Goal: Find specific page/section: Find specific page/section

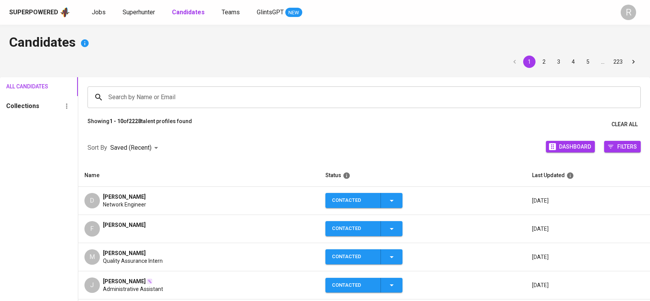
scroll to position [2, 0]
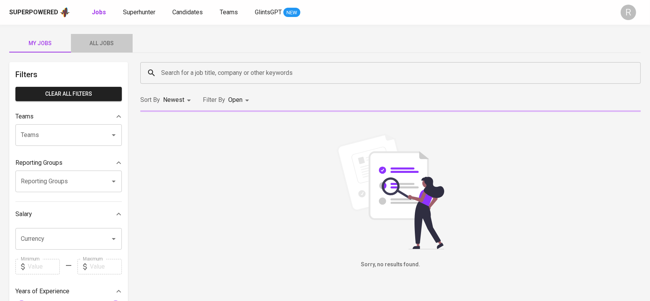
click at [106, 41] on span "All Jobs" at bounding box center [102, 44] width 52 height 10
click at [244, 76] on input "Search for a job title, company or other keywords" at bounding box center [392, 73] width 466 height 15
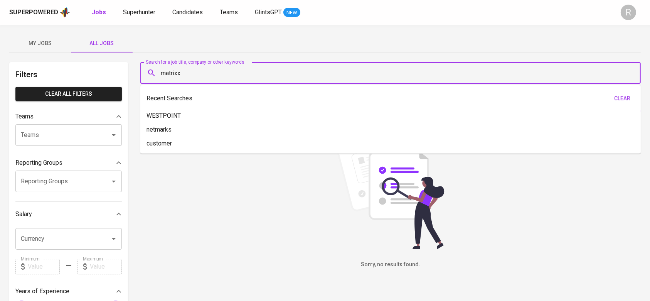
type input "matrixx"
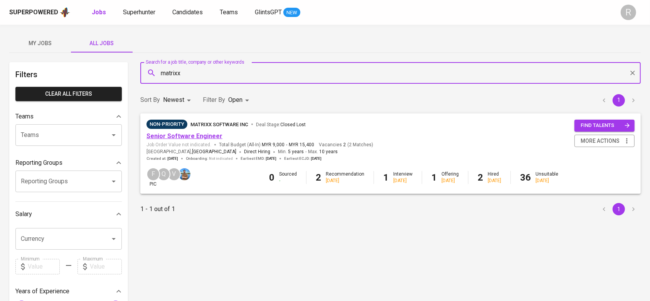
click at [197, 136] on link "Senior Software Engineer" at bounding box center [184, 135] width 76 height 7
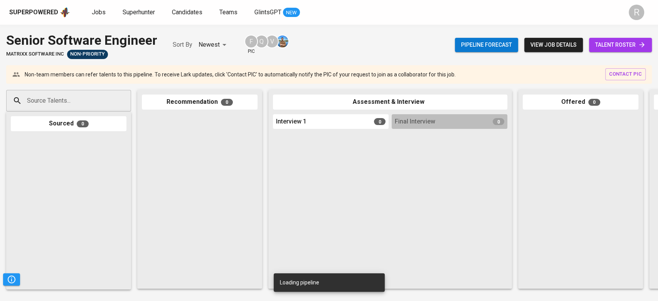
click at [609, 51] on link "talent roster" at bounding box center [620, 45] width 63 height 14
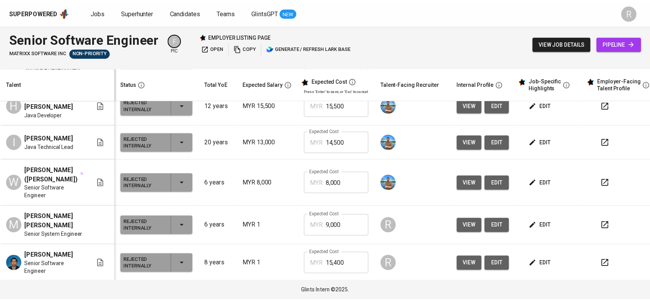
scroll to position [1650, 0]
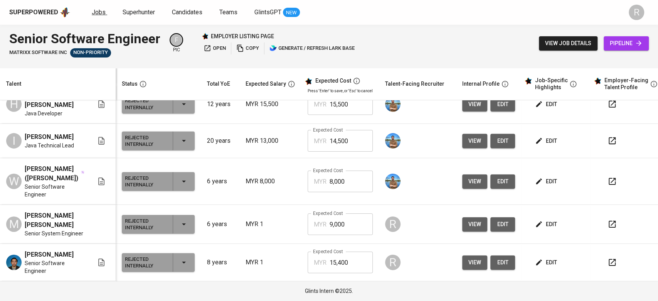
click at [92, 13] on span "Jobs" at bounding box center [99, 11] width 14 height 7
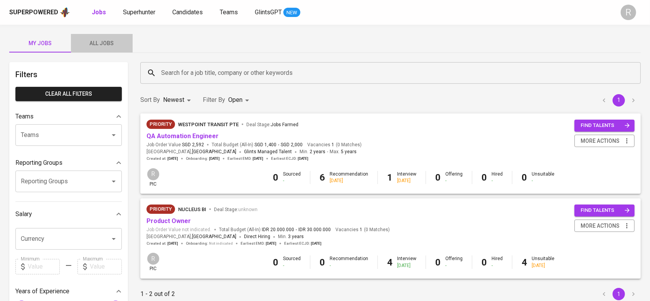
click at [101, 44] on span "All Jobs" at bounding box center [102, 44] width 52 height 10
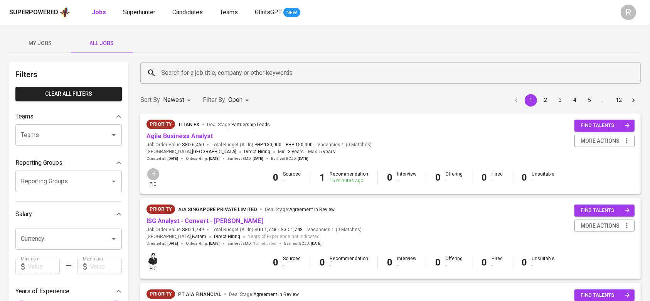
click at [202, 80] on div "Search for a job title, company or other keywords" at bounding box center [390, 73] width 500 height 22
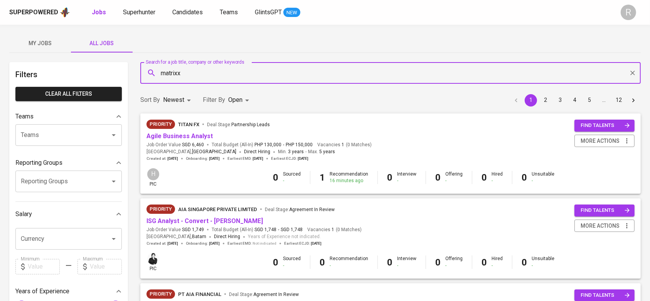
type input "matrixx"
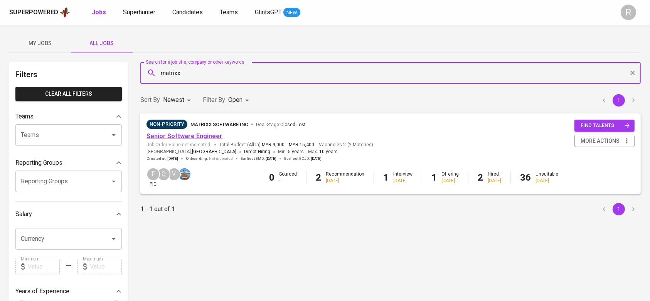
click at [188, 139] on link "Senior Software Engineer" at bounding box center [184, 135] width 76 height 7
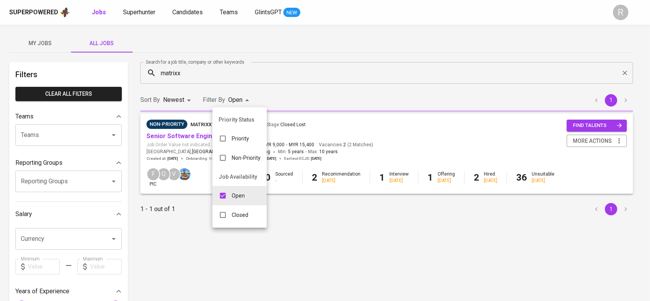
click at [238, 99] on body "Superpowered Jobs Superhunter Candidates Teams GlintsGPT NEW R My Jobs All Jobs…" at bounding box center [325, 263] width 650 height 526
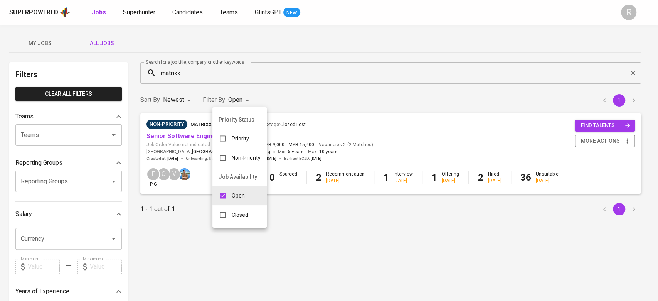
click at [231, 209] on div "Closed" at bounding box center [233, 214] width 42 height 15
type input "OPEN,CLOSE"
checkbox input "true"
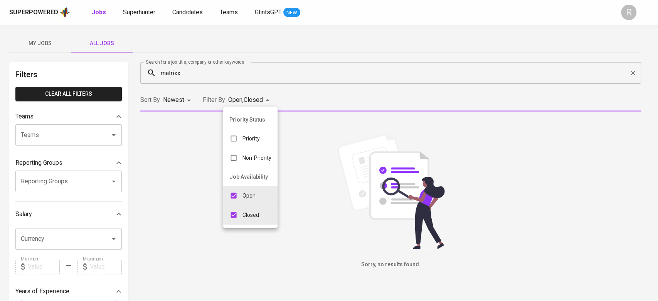
click at [312, 105] on div at bounding box center [329, 150] width 658 height 301
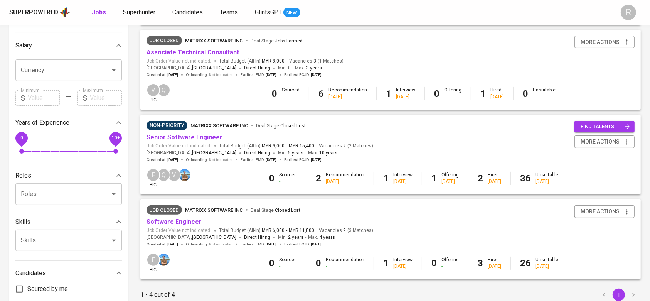
scroll to position [225, 0]
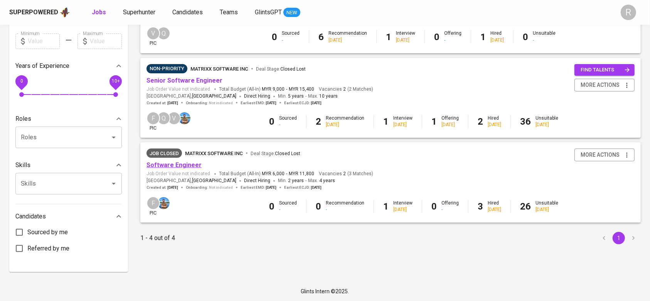
click at [171, 168] on link "Software Engineer" at bounding box center [173, 164] width 55 height 7
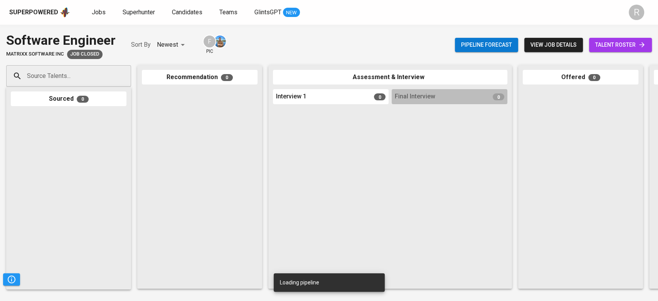
click at [629, 39] on link "talent roster" at bounding box center [620, 45] width 63 height 14
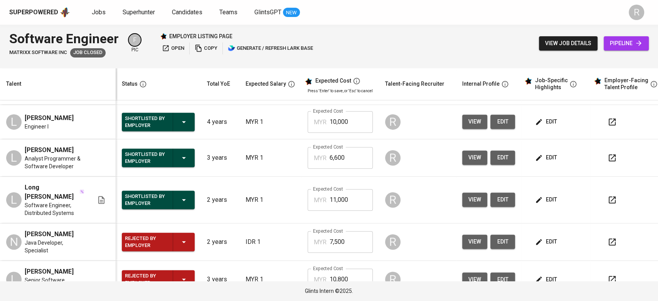
scroll to position [195, 0]
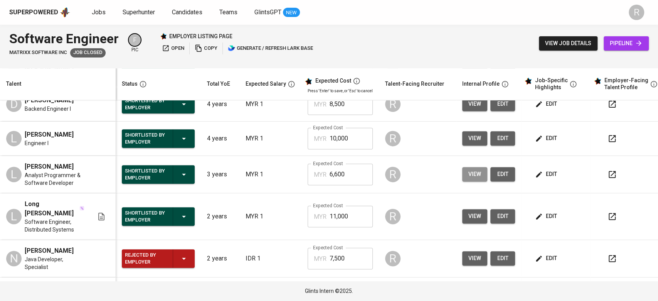
click at [470, 169] on span "view" at bounding box center [474, 174] width 13 height 10
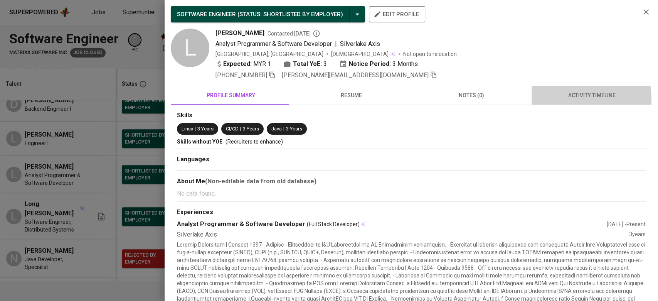
click at [555, 99] on span "activity timeline" at bounding box center [591, 96] width 111 height 10
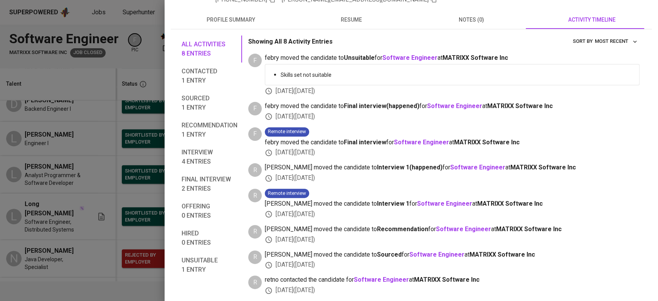
scroll to position [0, 0]
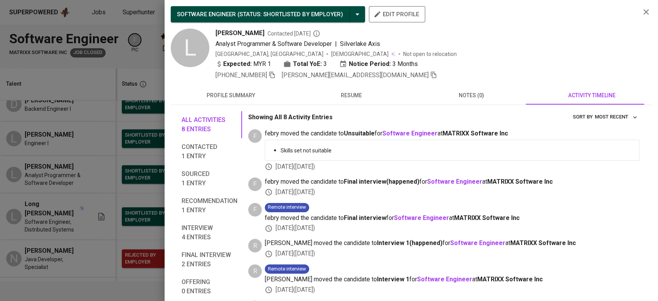
click at [641, 12] on icon "button" at bounding box center [645, 11] width 9 height 9
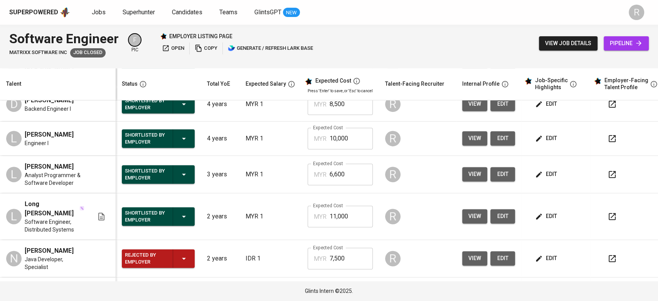
click at [481, 209] on button "view" at bounding box center [474, 216] width 25 height 14
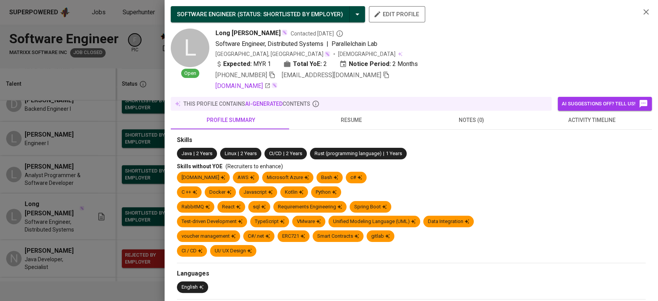
scroll to position [0, 1]
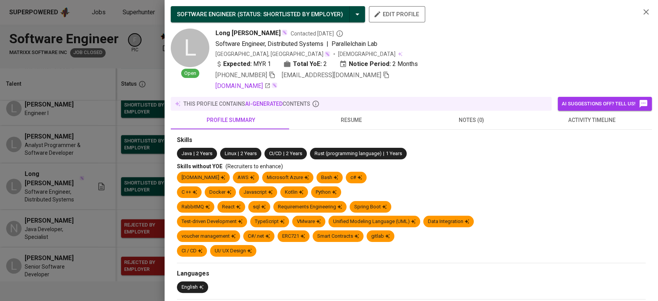
click at [571, 127] on button "activity timeline" at bounding box center [591, 120] width 120 height 18
click at [569, 123] on span "activity timeline" at bounding box center [591, 120] width 111 height 10
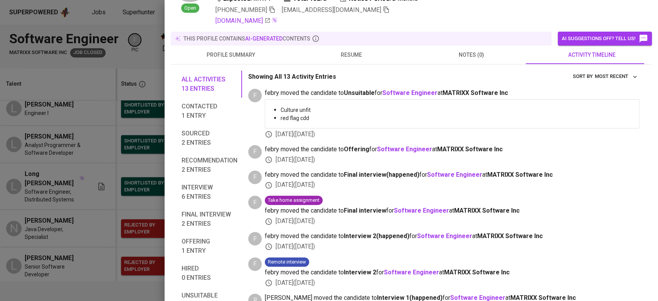
scroll to position [0, 0]
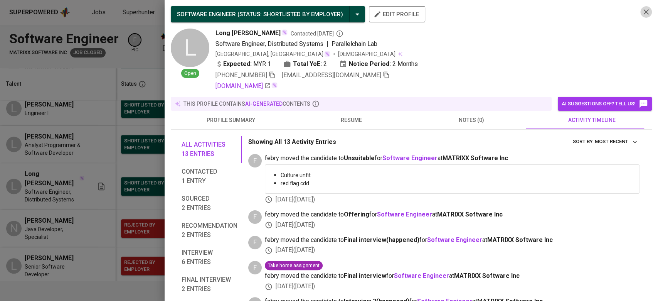
click at [641, 8] on icon "button" at bounding box center [645, 11] width 9 height 9
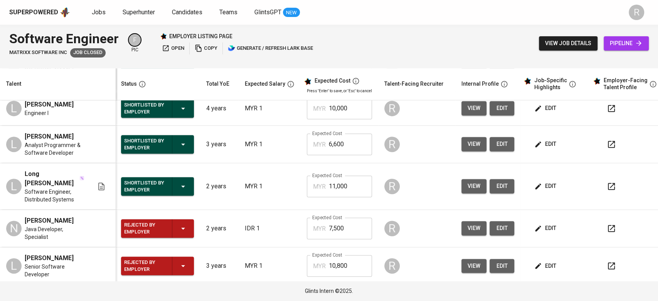
click at [602, 177] on button "button" at bounding box center [611, 186] width 18 height 18
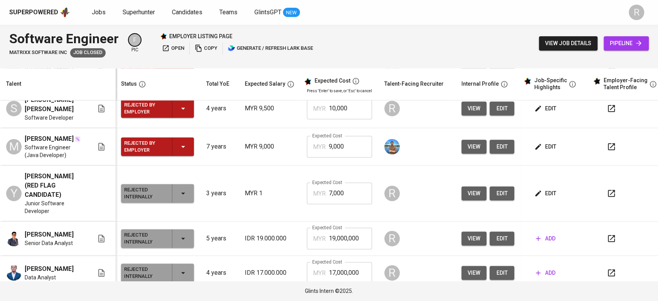
scroll to position [394, 1]
